Goal: Navigation & Orientation: Go to known website

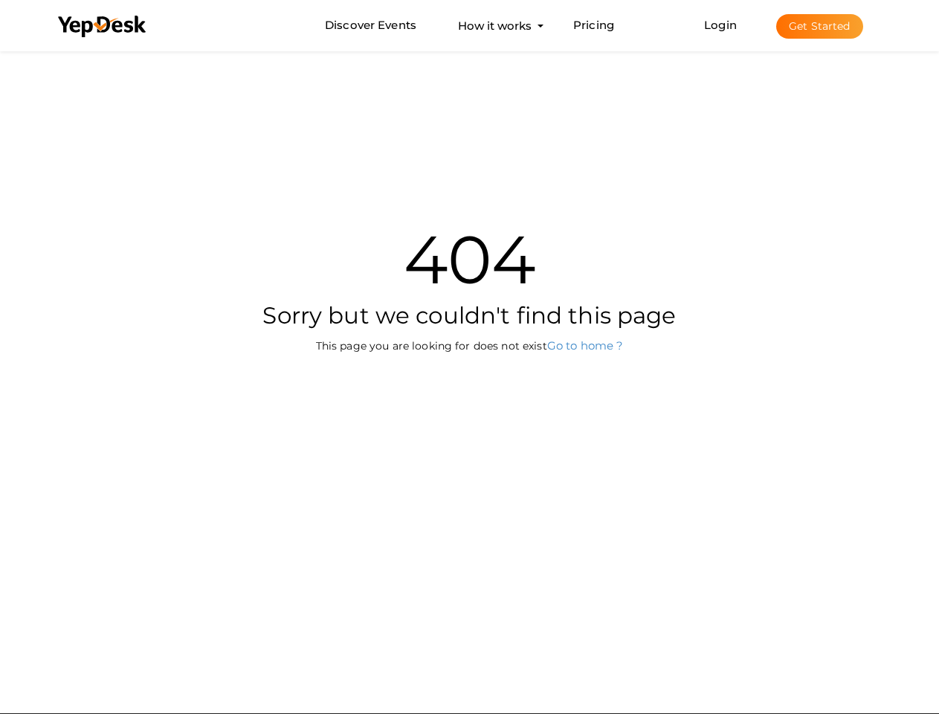
click at [469, 357] on div "404 Sorry but we couldn't find this page This page you are looking for does not…" at bounding box center [470, 272] width 870 height 448
click at [103, 27] on use at bounding box center [102, 27] width 88 height 22
click at [721, 25] on link "Login" at bounding box center [720, 25] width 33 height 14
click at [819, 26] on button "Get Started" at bounding box center [819, 26] width 87 height 25
